Goal: Task Accomplishment & Management: Use online tool/utility

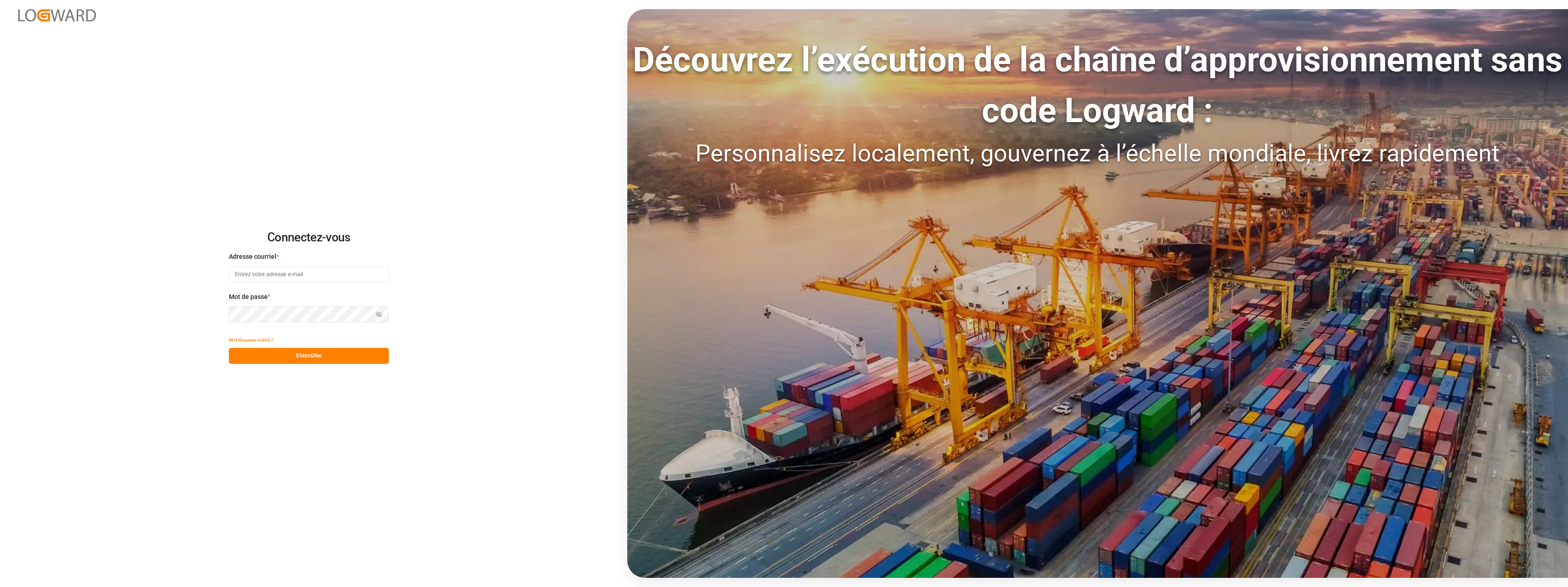
type input "[EMAIL_ADDRESS][DOMAIN_NAME]"
click at [308, 350] on button "S'identifier" at bounding box center [309, 356] width 160 height 16
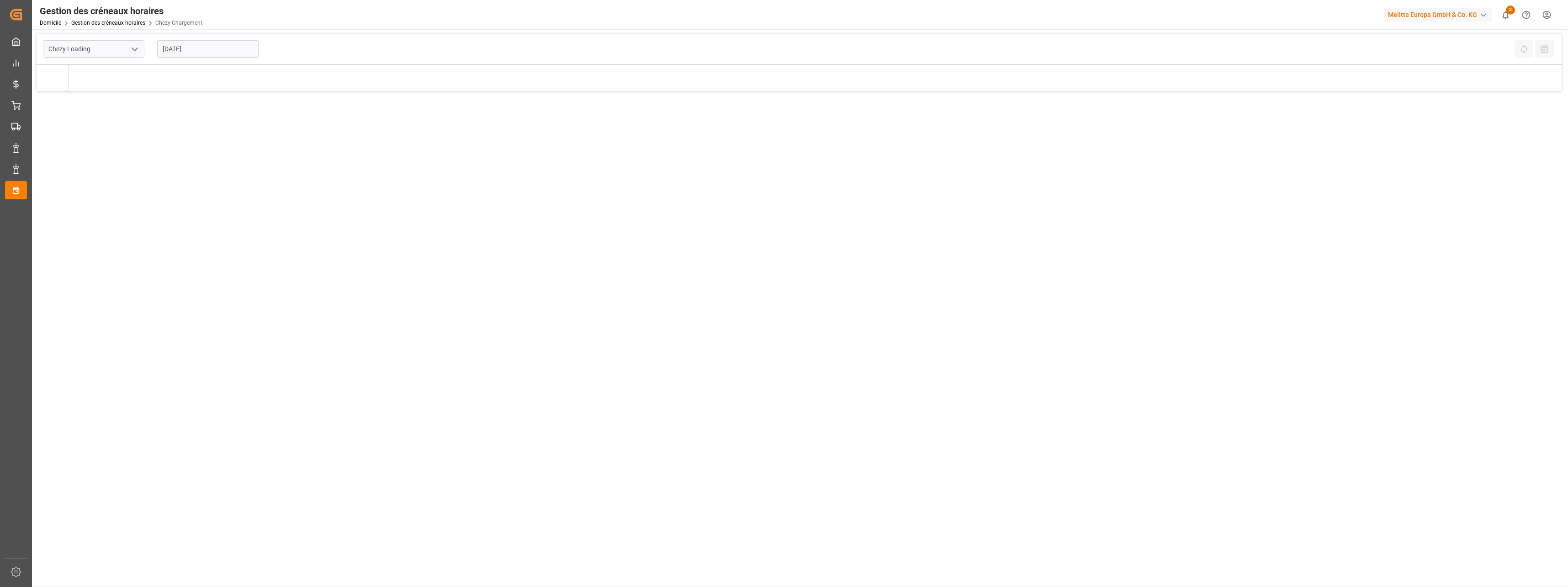
type input "Chezy Loading"
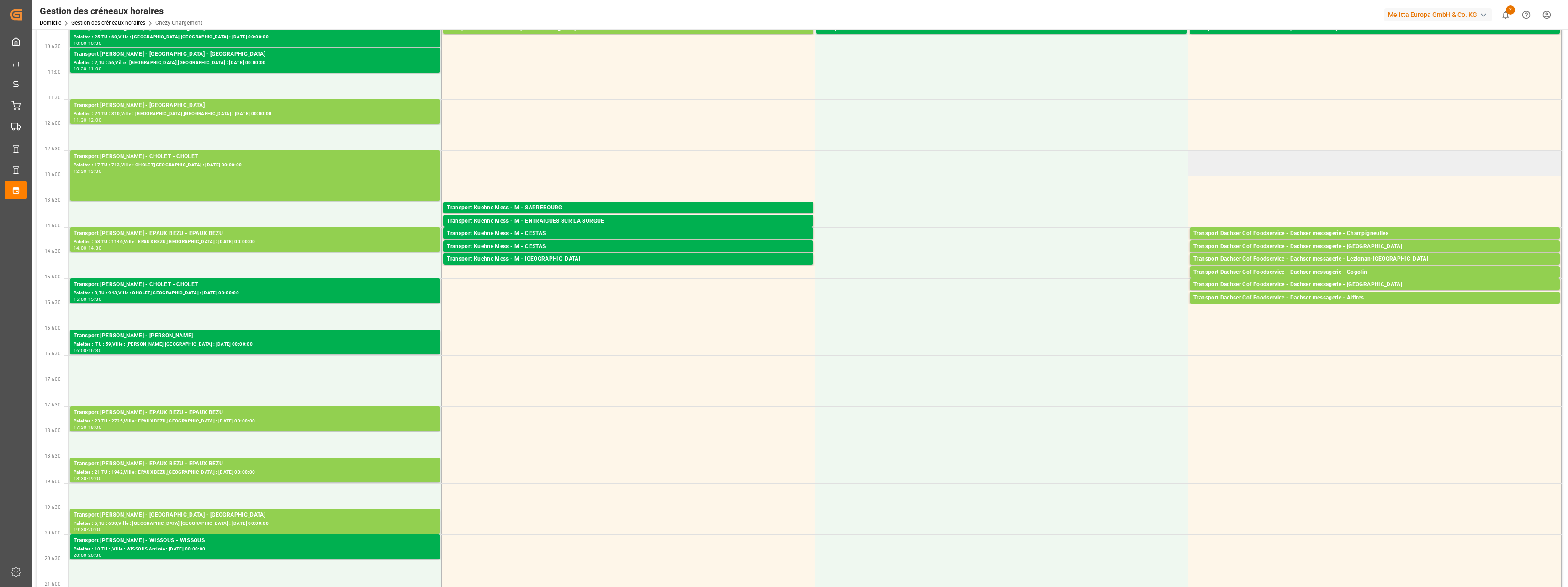
scroll to position [228, 0]
